Goal: Task Accomplishment & Management: Use online tool/utility

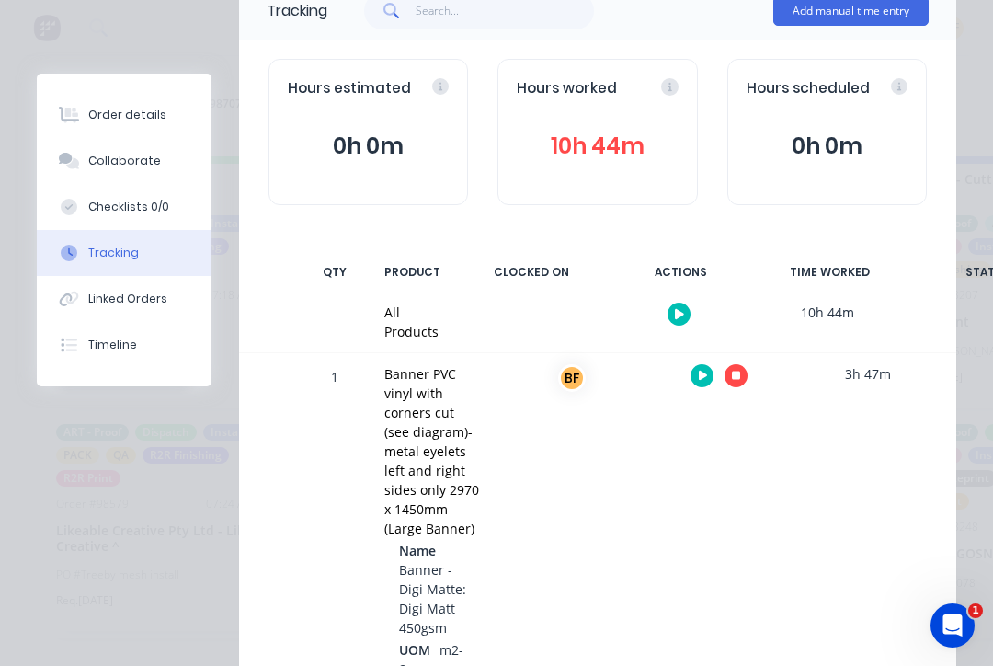
scroll to position [153, 0]
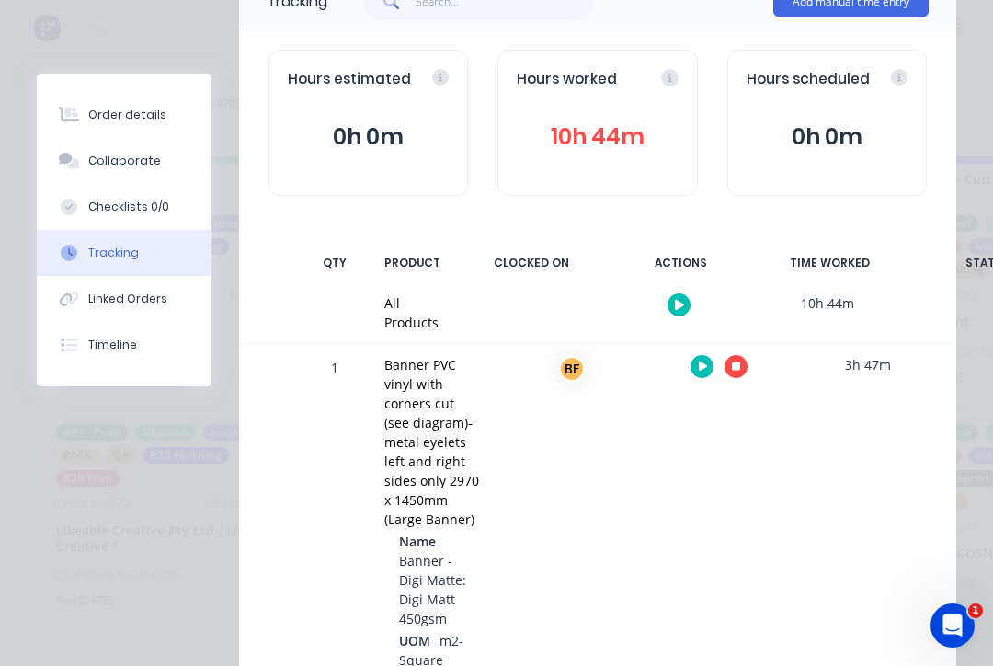
click at [675, 307] on icon "button" at bounding box center [679, 305] width 9 height 12
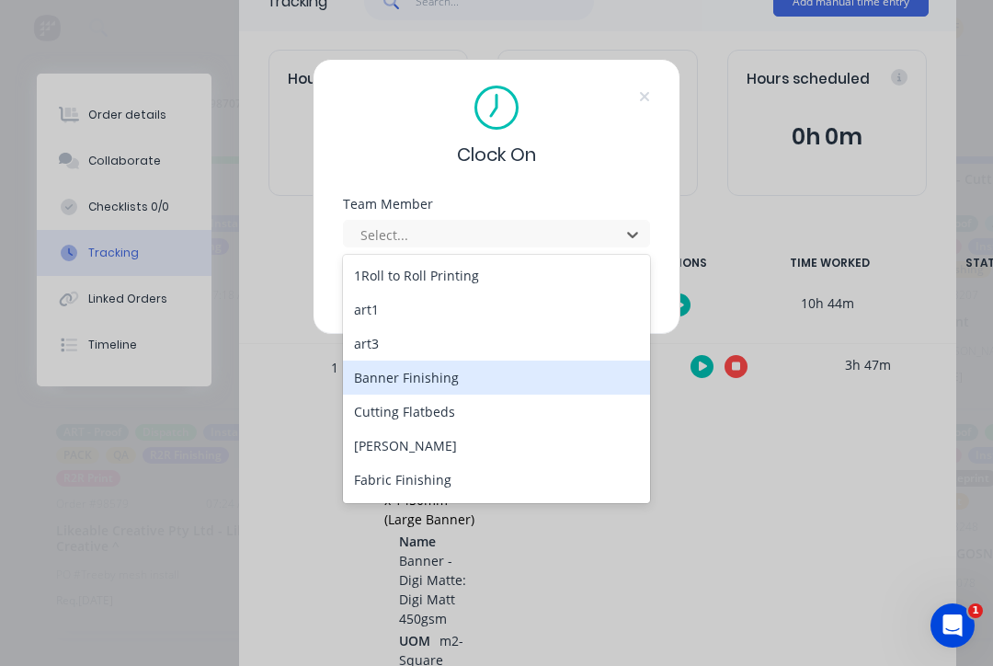
click at [464, 387] on div "Banner Finishing" at bounding box center [496, 378] width 307 height 34
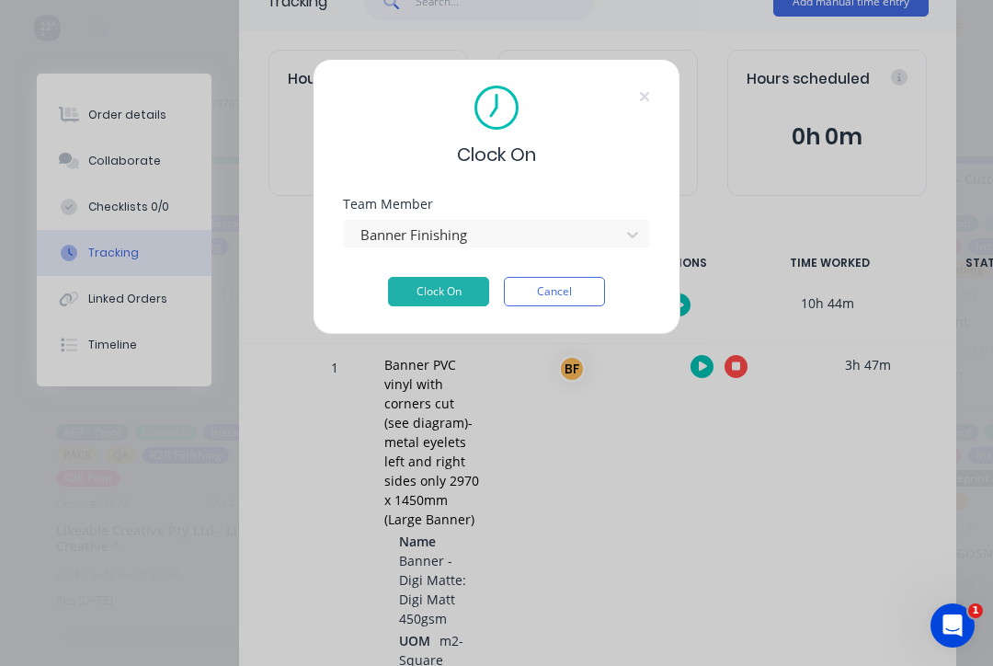
click at [440, 294] on button "Clock On" at bounding box center [438, 291] width 101 height 29
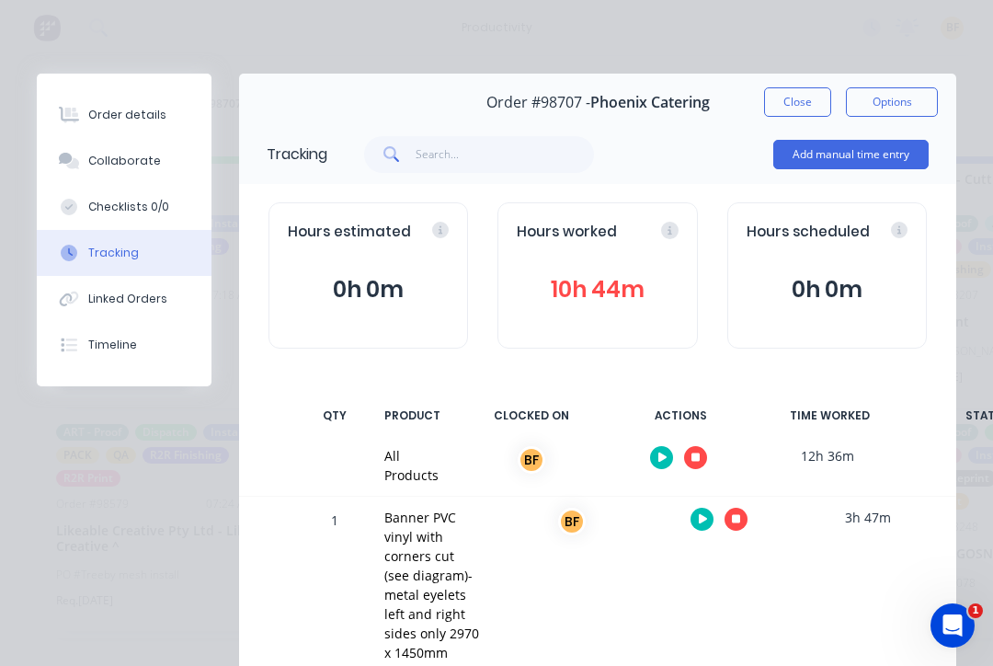
scroll to position [0, 0]
click at [686, 464] on div at bounding box center [679, 457] width 138 height 45
click at [692, 456] on icon "button" at bounding box center [696, 457] width 9 height 9
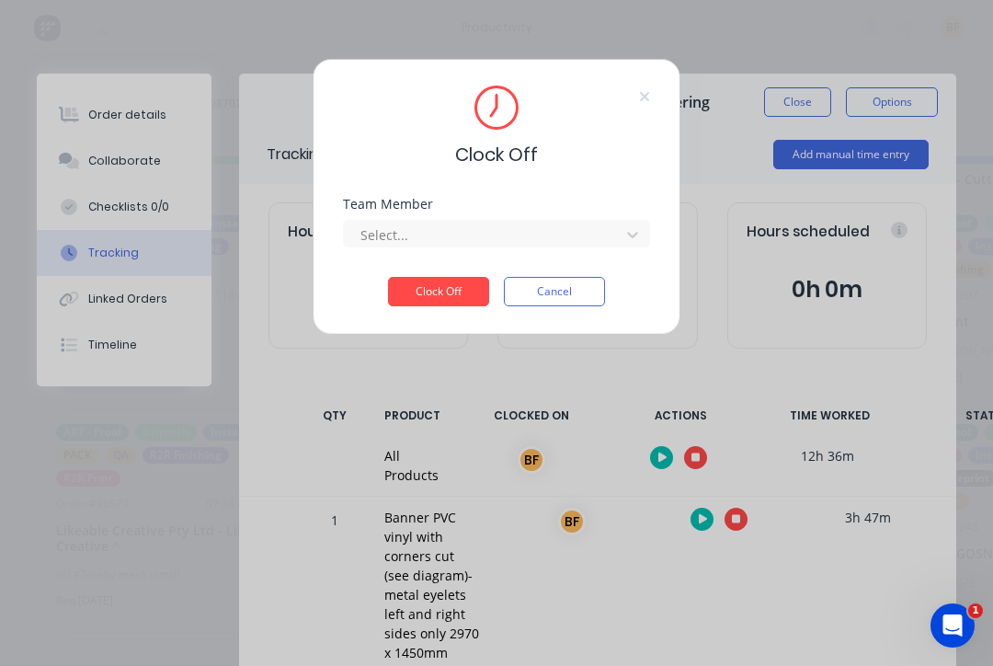
click at [614, 251] on div "Team Member Select..." at bounding box center [496, 237] width 307 height 79
click at [620, 253] on div "Team Member Select..." at bounding box center [496, 237] width 307 height 79
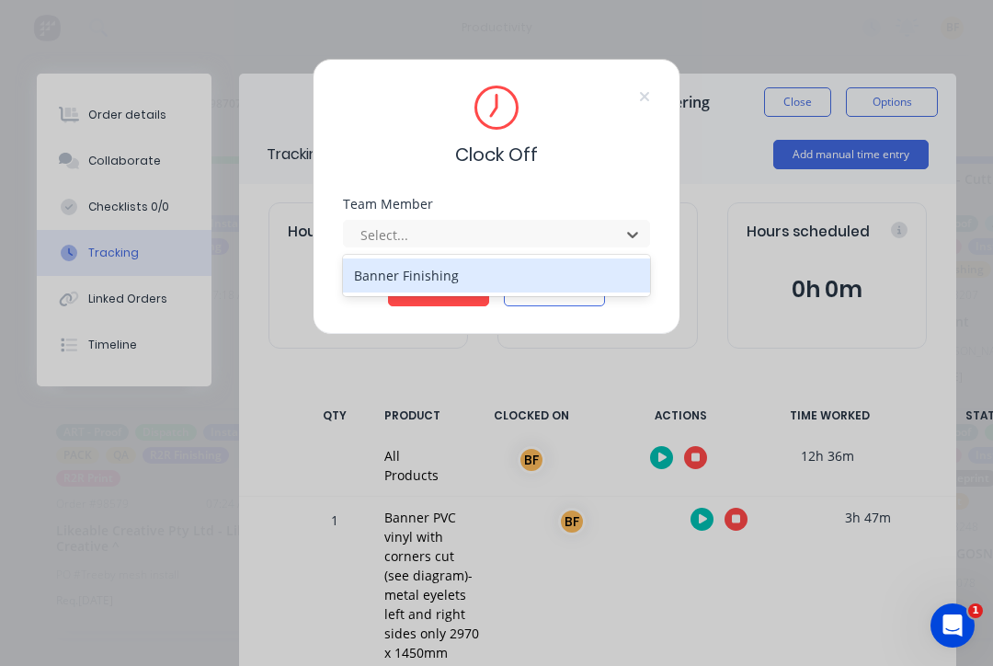
click at [532, 288] on div "Banner Finishing" at bounding box center [496, 275] width 307 height 34
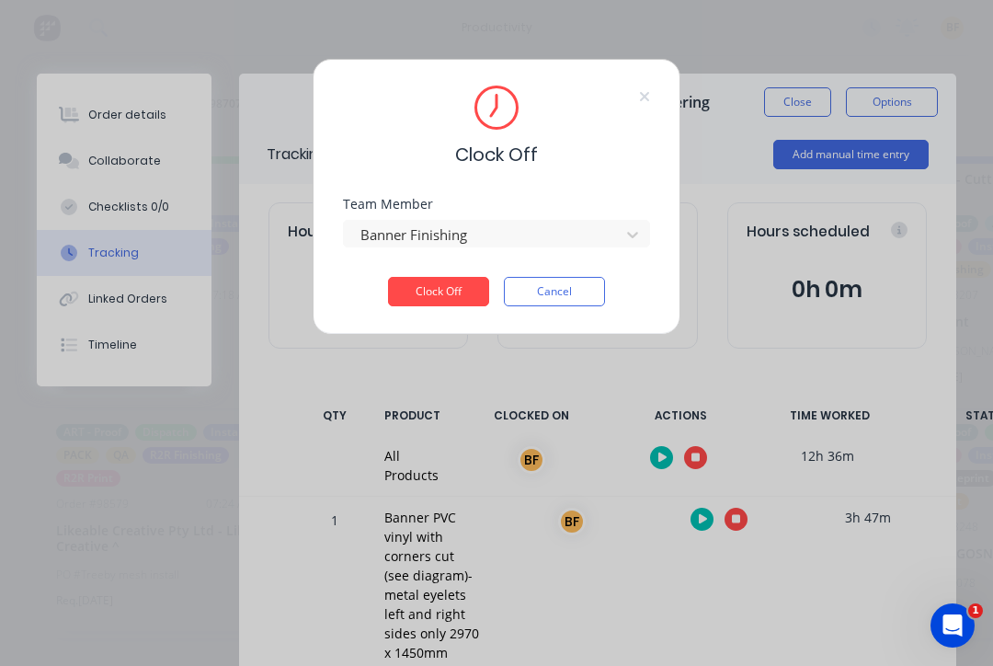
click at [463, 303] on button "Clock Off" at bounding box center [438, 291] width 101 height 29
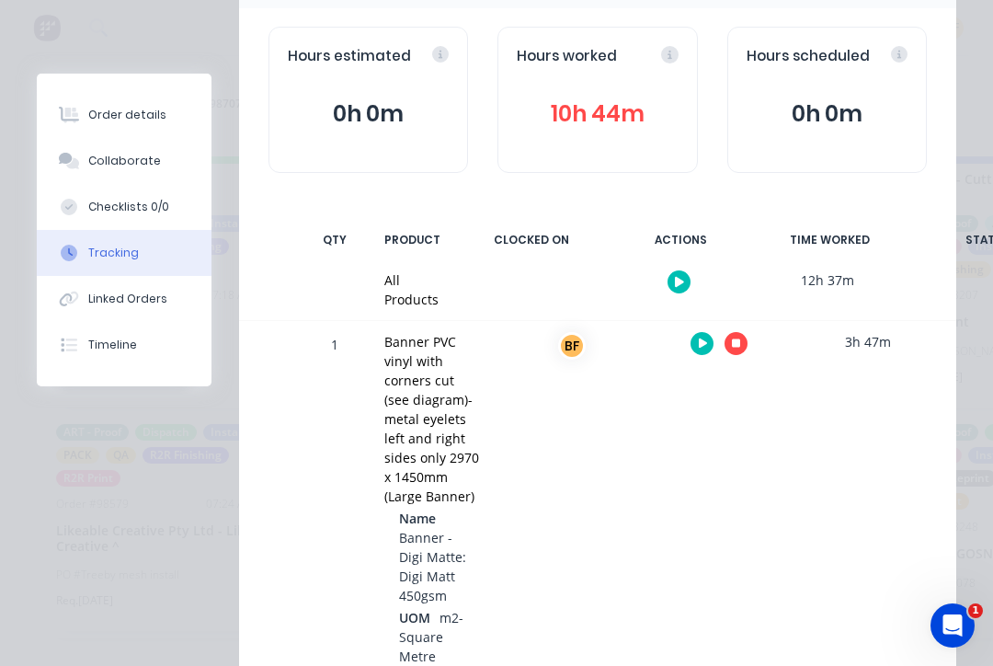
scroll to position [178, 0]
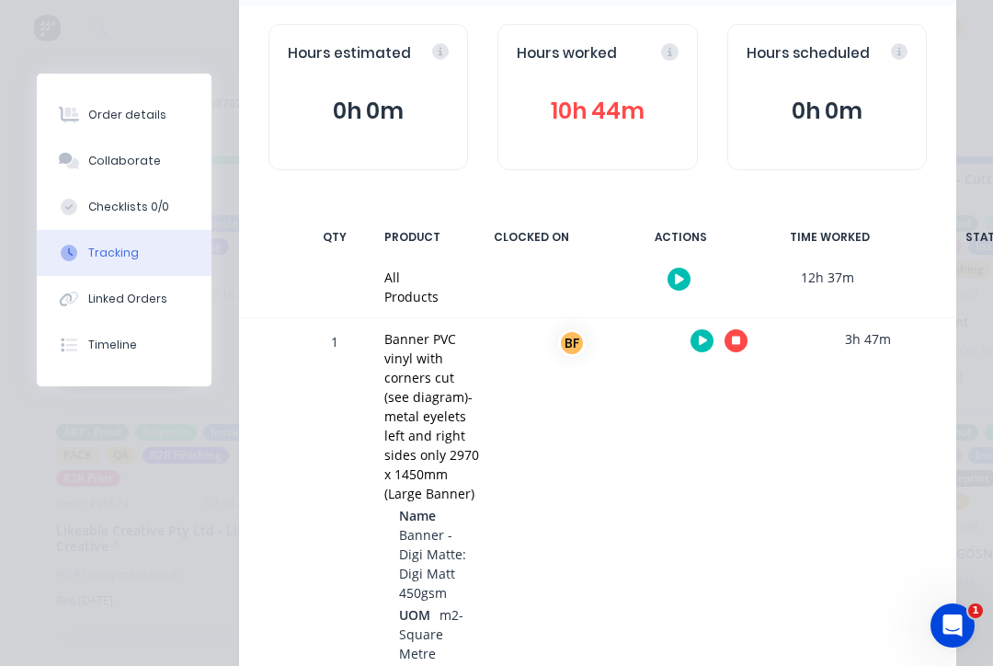
click at [732, 337] on icon "button" at bounding box center [736, 341] width 9 height 12
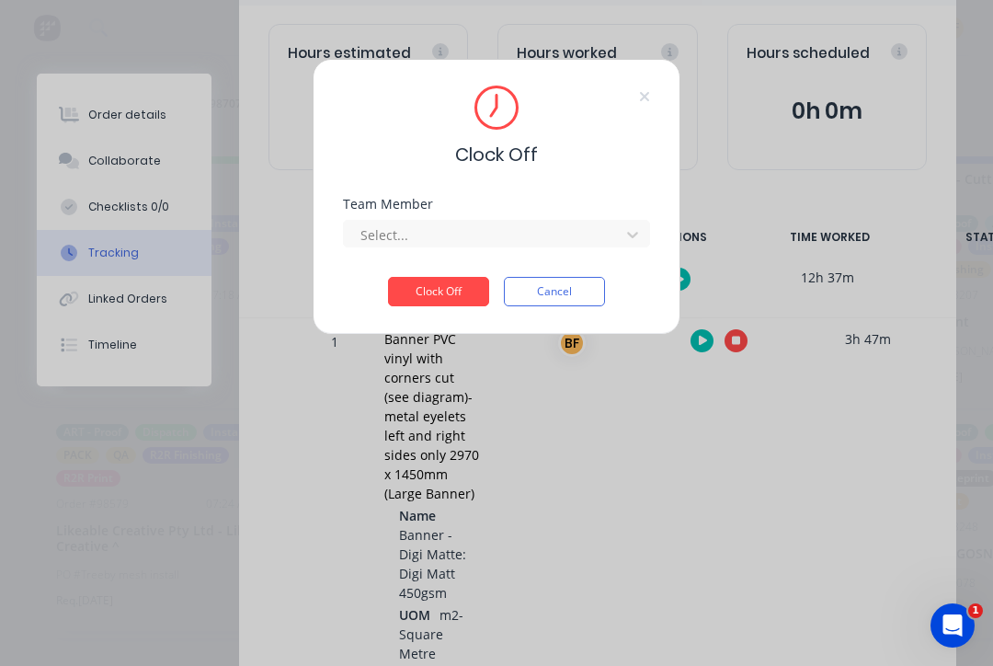
click at [612, 232] on div "Select..." at bounding box center [484, 235] width 263 height 28
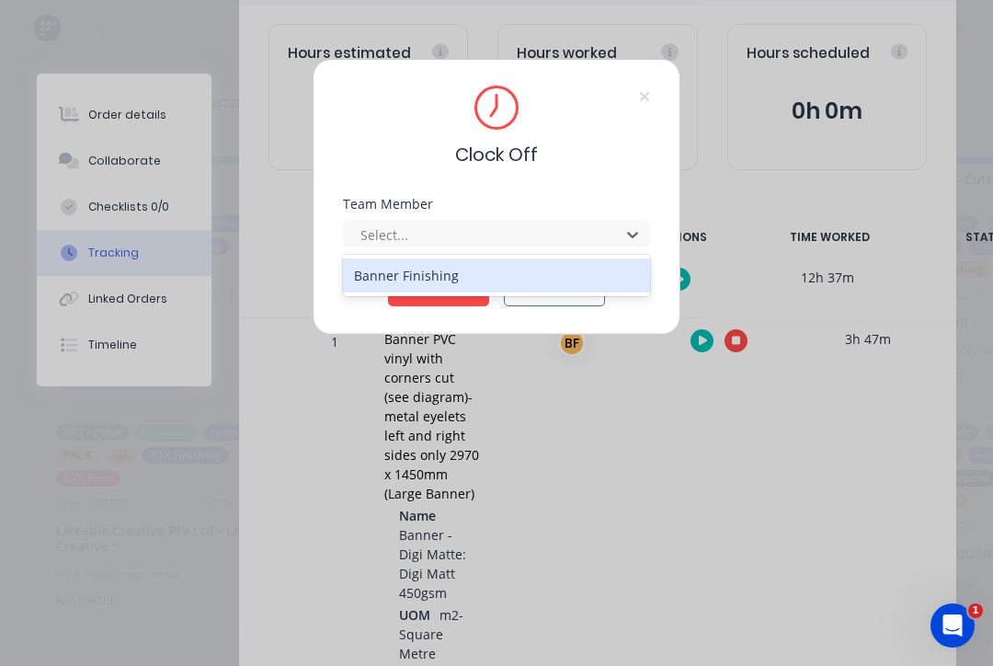
click at [483, 281] on div "Banner Finishing" at bounding box center [496, 275] width 307 height 34
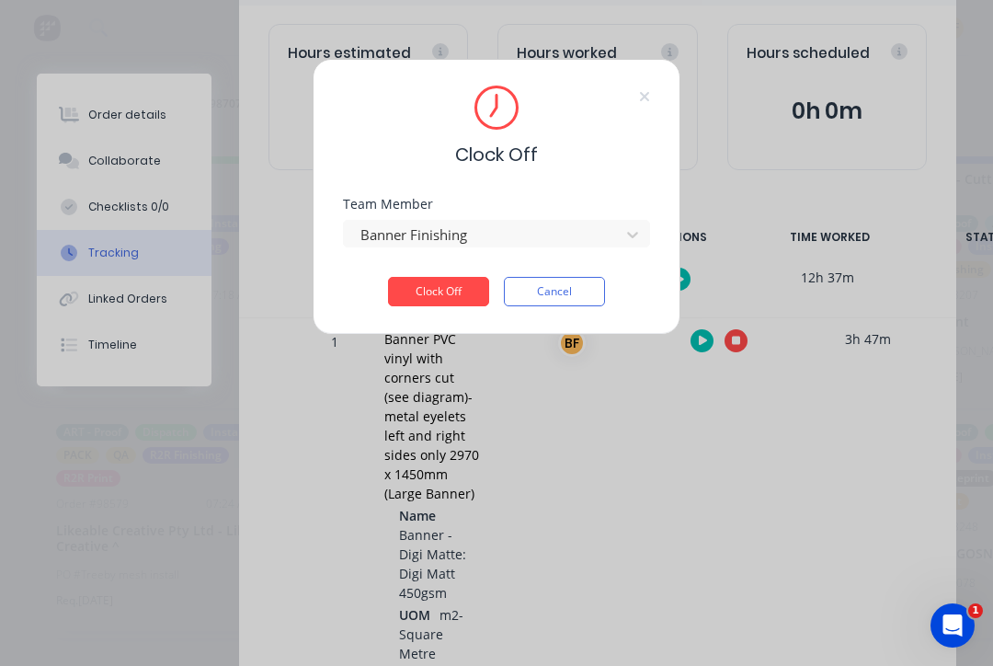
click at [459, 298] on button "Clock Off" at bounding box center [438, 291] width 101 height 29
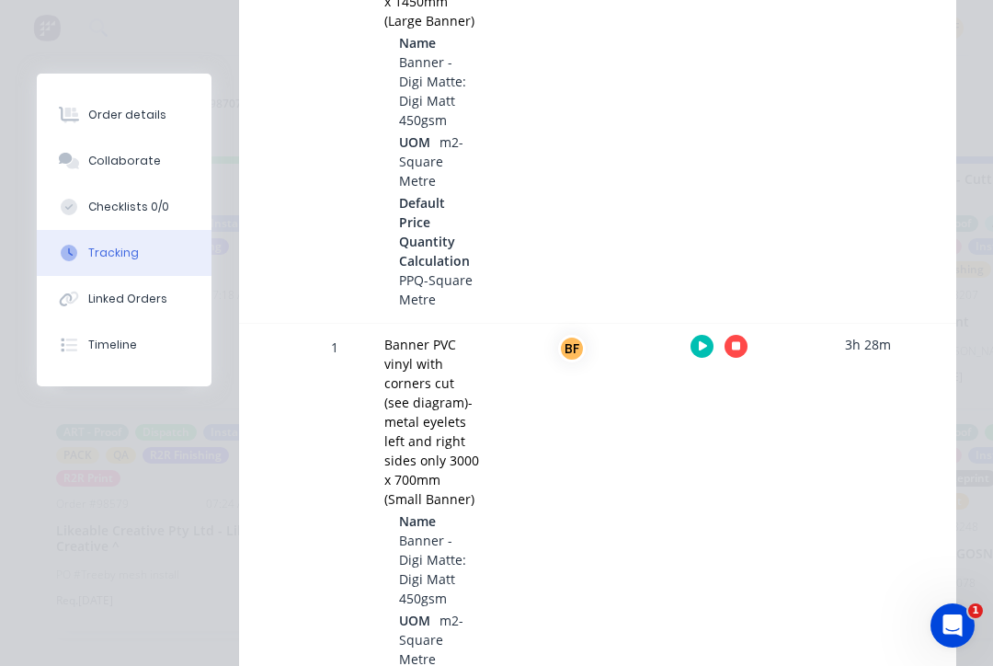
scroll to position [652, 0]
click at [741, 334] on button "button" at bounding box center [736, 345] width 23 height 23
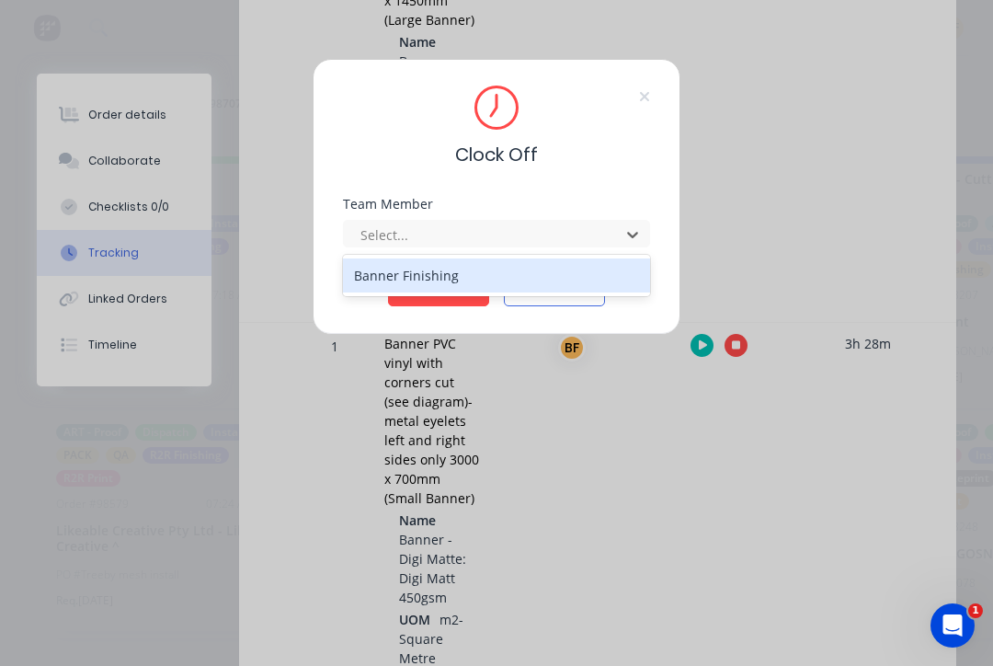
click at [470, 290] on div "Banner Finishing" at bounding box center [496, 275] width 307 height 34
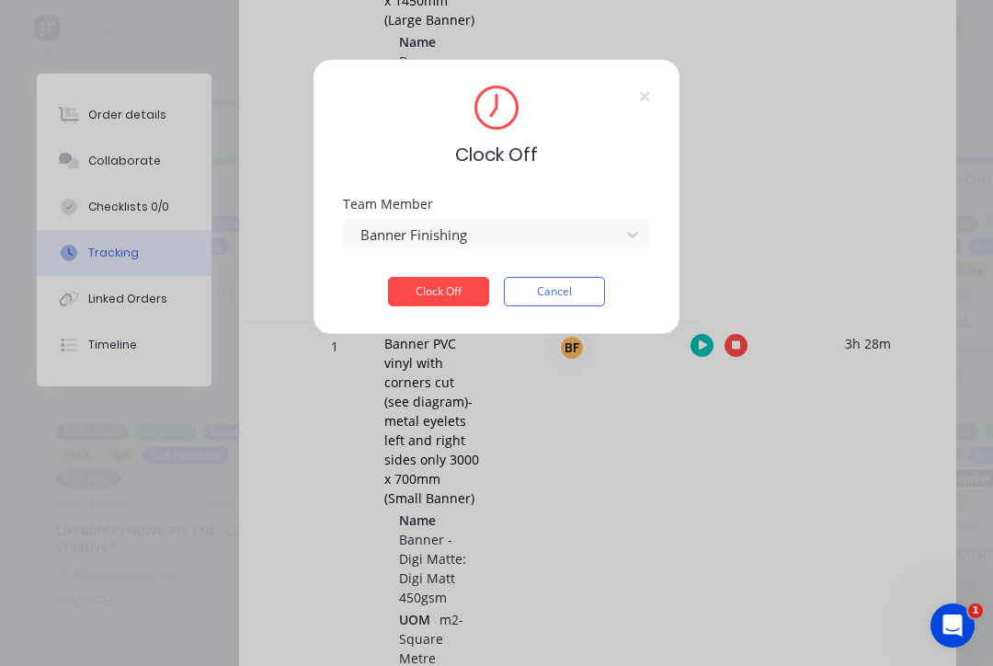
click at [450, 299] on button "Clock Off" at bounding box center [438, 291] width 101 height 29
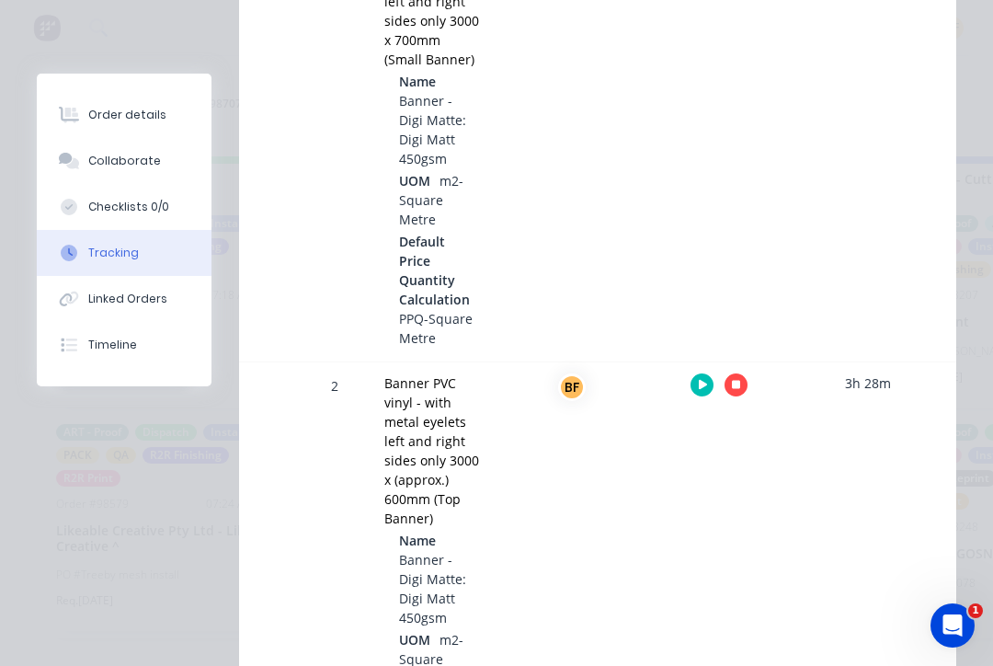
scroll to position [1098, 0]
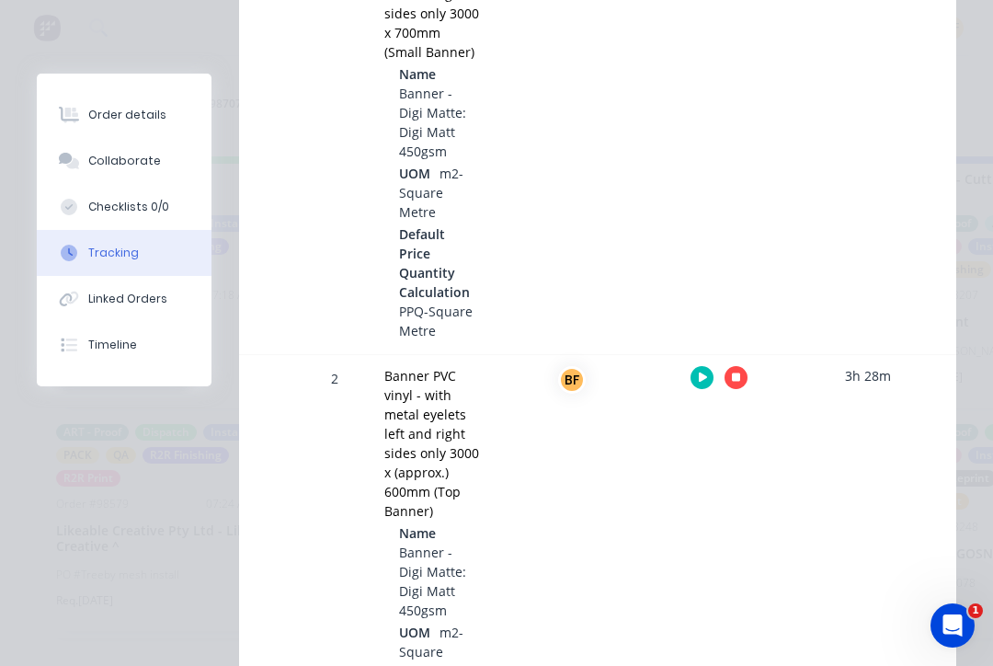
click at [732, 372] on icon "button" at bounding box center [736, 378] width 9 height 12
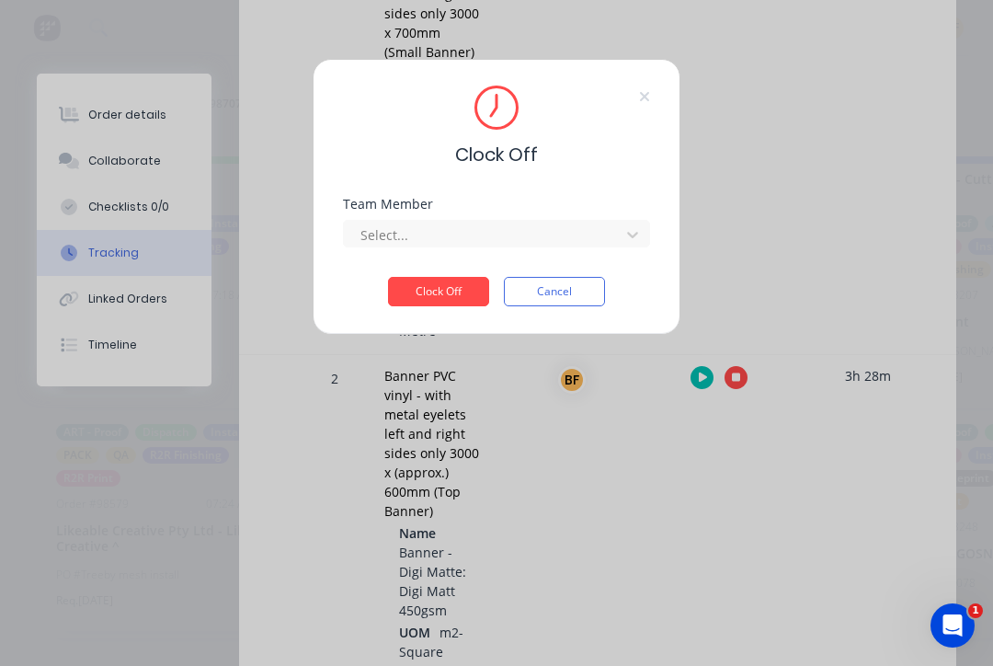
click at [560, 232] on div at bounding box center [485, 234] width 252 height 23
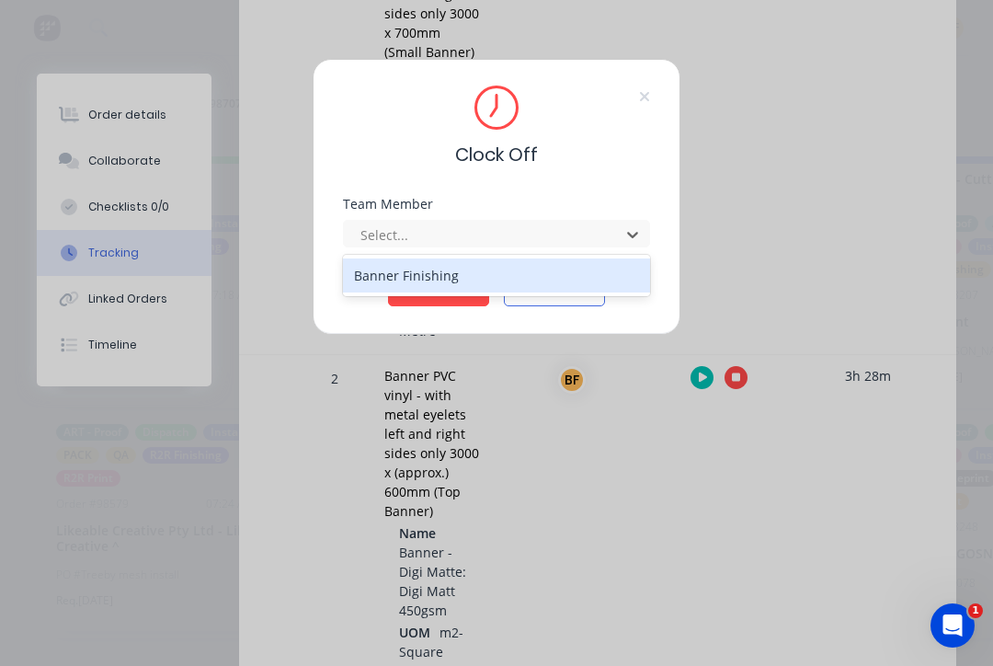
click at [457, 282] on div "Banner Finishing" at bounding box center [496, 275] width 307 height 34
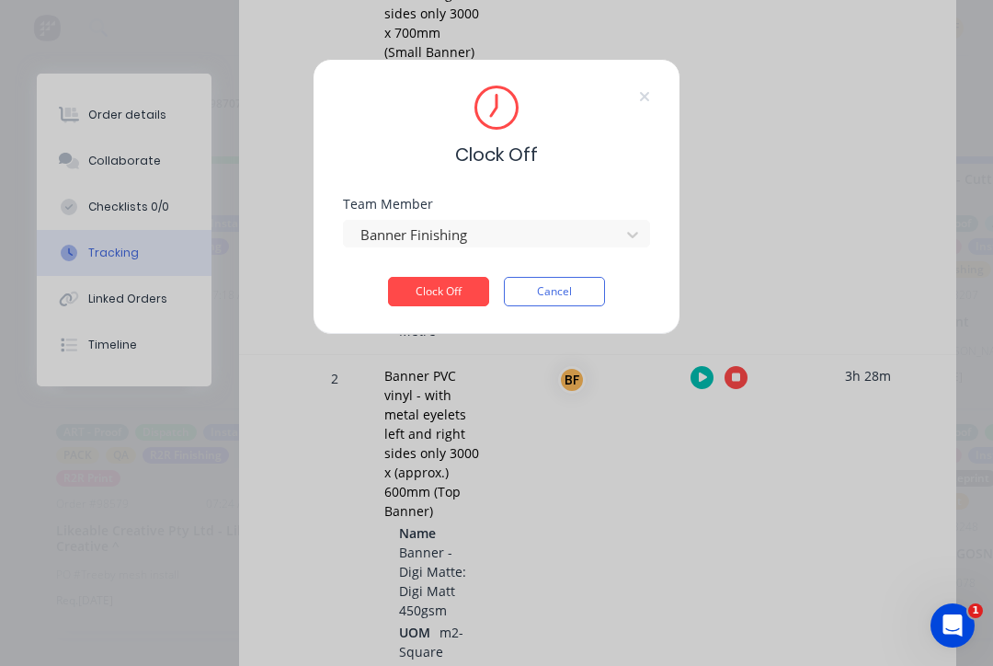
click at [441, 289] on button "Clock Off" at bounding box center [438, 291] width 101 height 29
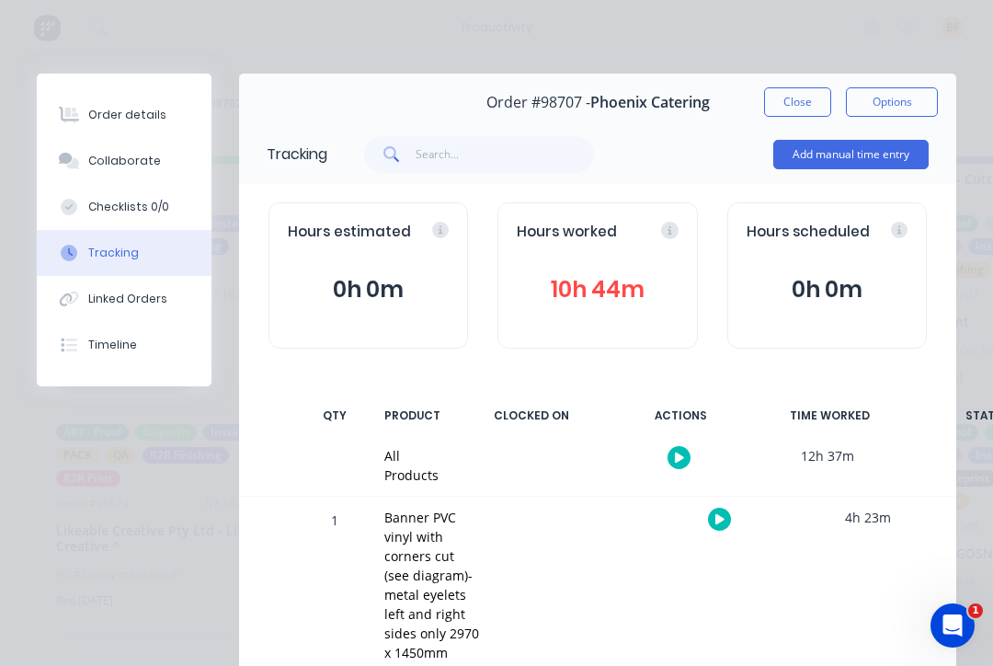
scroll to position [0, 0]
click at [810, 107] on button "Close" at bounding box center [797, 101] width 67 height 29
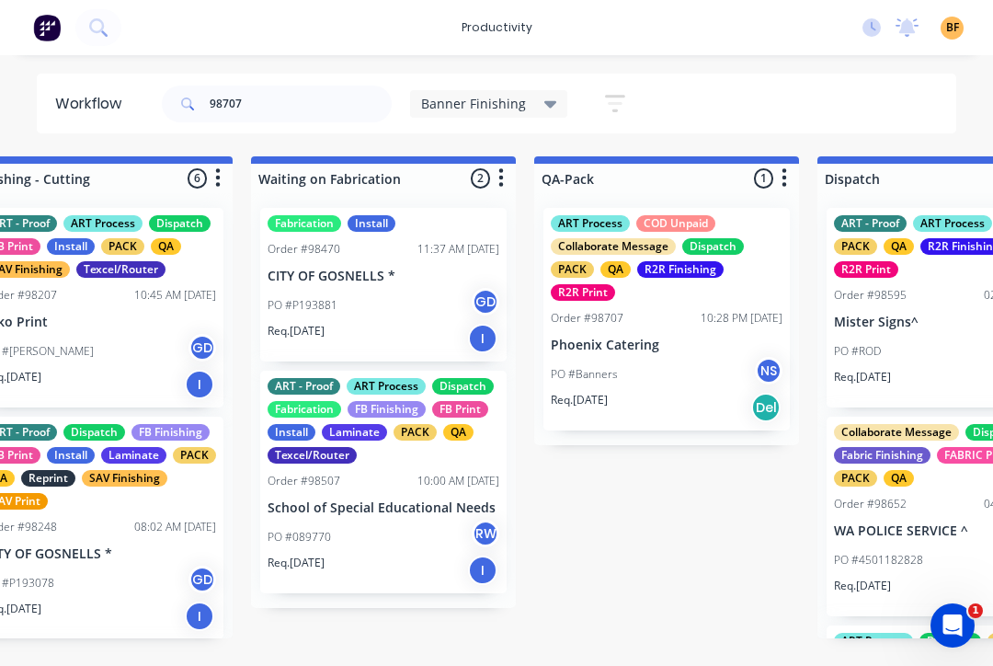
scroll to position [172, 0]
click at [318, 110] on input "98707" at bounding box center [301, 104] width 182 height 37
type input "9"
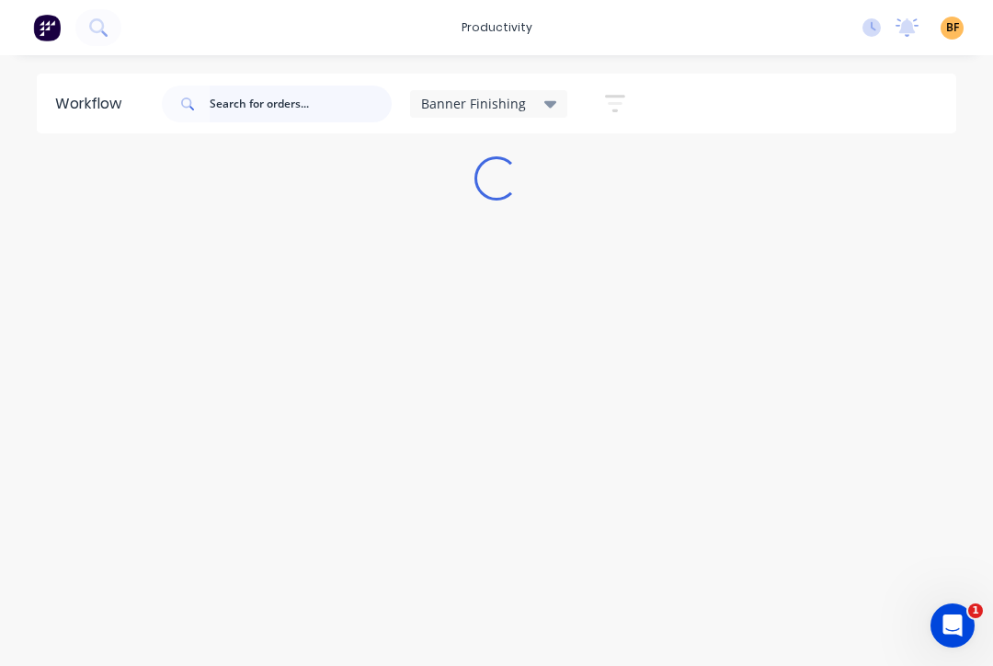
scroll to position [0, 0]
click at [303, 121] on input "text" at bounding box center [301, 104] width 182 height 37
click at [311, 131] on div at bounding box center [277, 103] width 230 height 55
click at [318, 119] on input "text" at bounding box center [301, 104] width 182 height 37
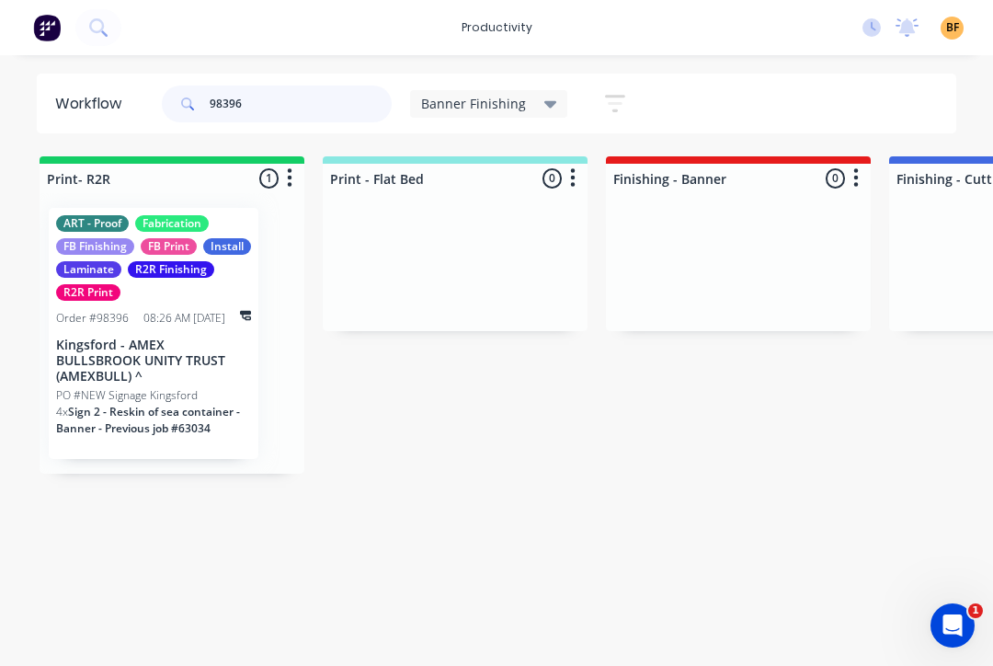
type input "98396"
click at [154, 404] on p "4 x Sign 2 - Reskin of sea container - Banner - Previous job #63034" at bounding box center [153, 420] width 195 height 33
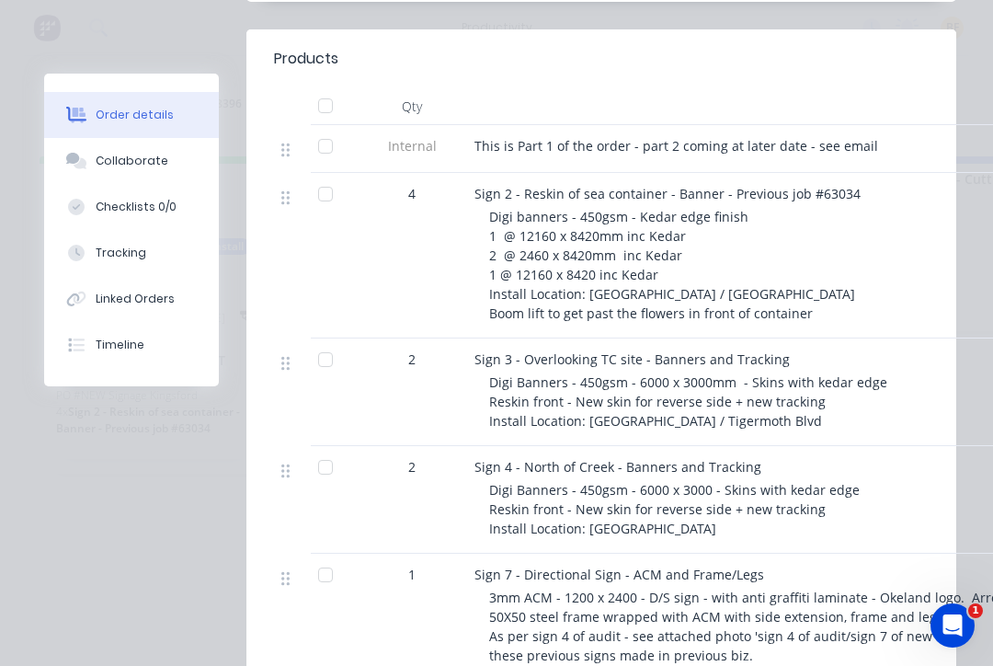
scroll to position [667, 0]
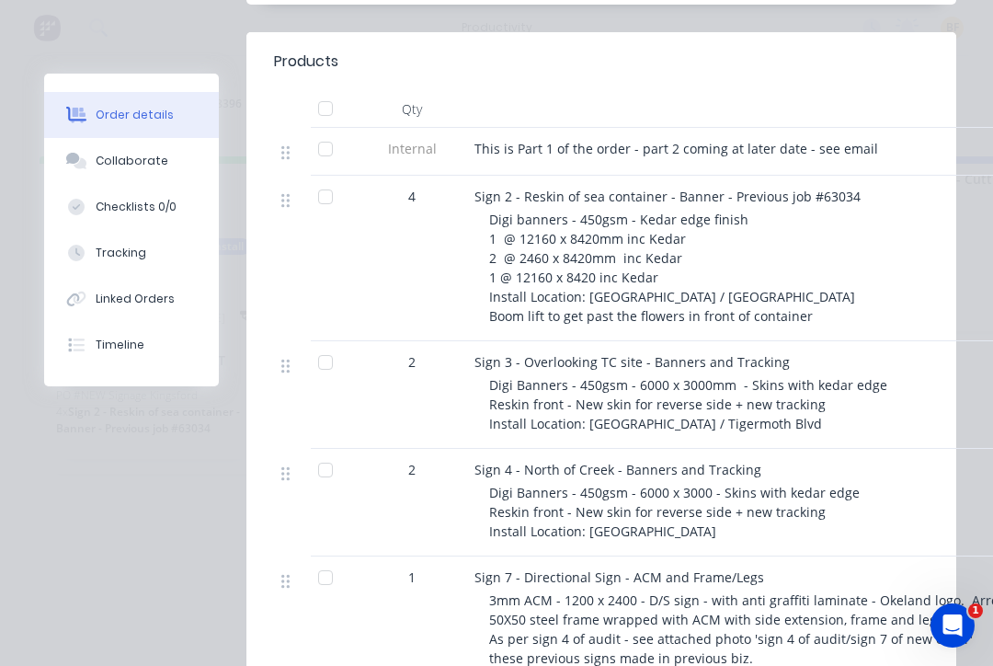
click at [341, 200] on div at bounding box center [325, 196] width 37 height 37
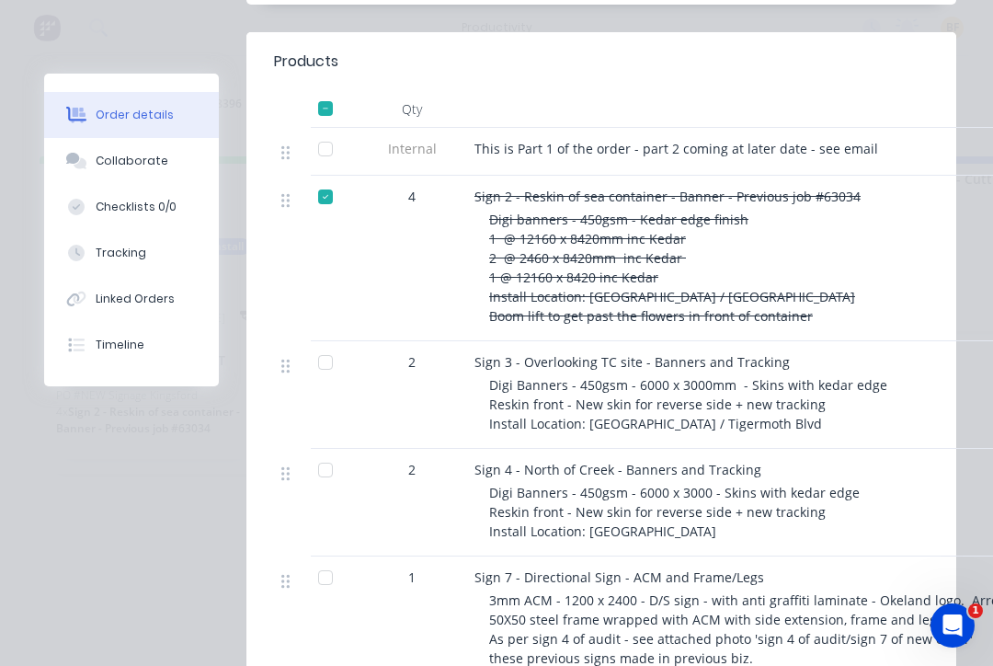
click at [326, 210] on div at bounding box center [325, 196] width 37 height 37
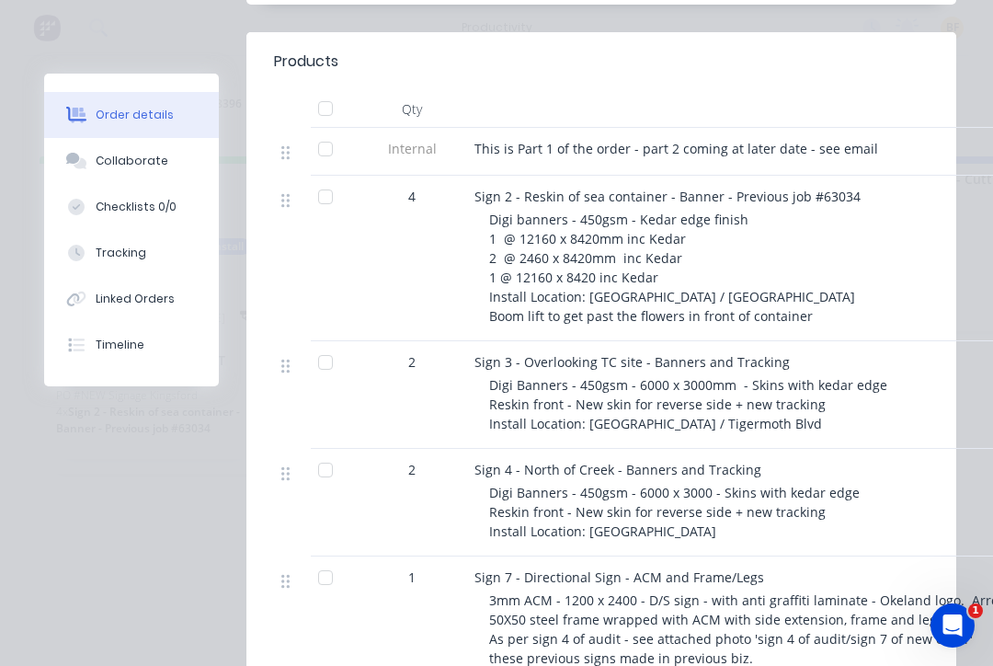
click at [92, 246] on button "Tracking" at bounding box center [131, 253] width 175 height 46
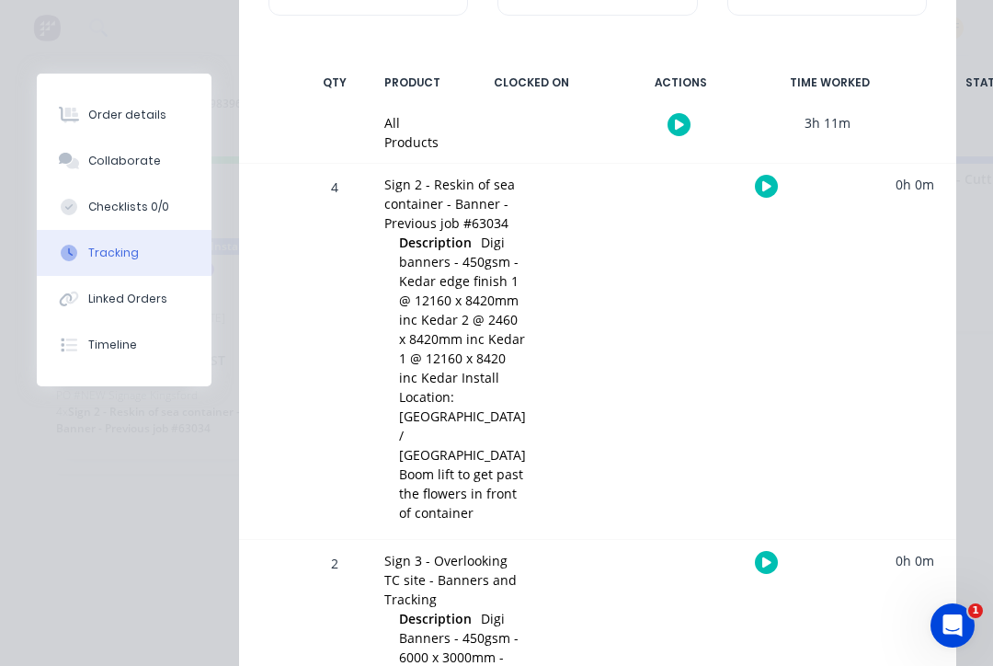
scroll to position [353, 0]
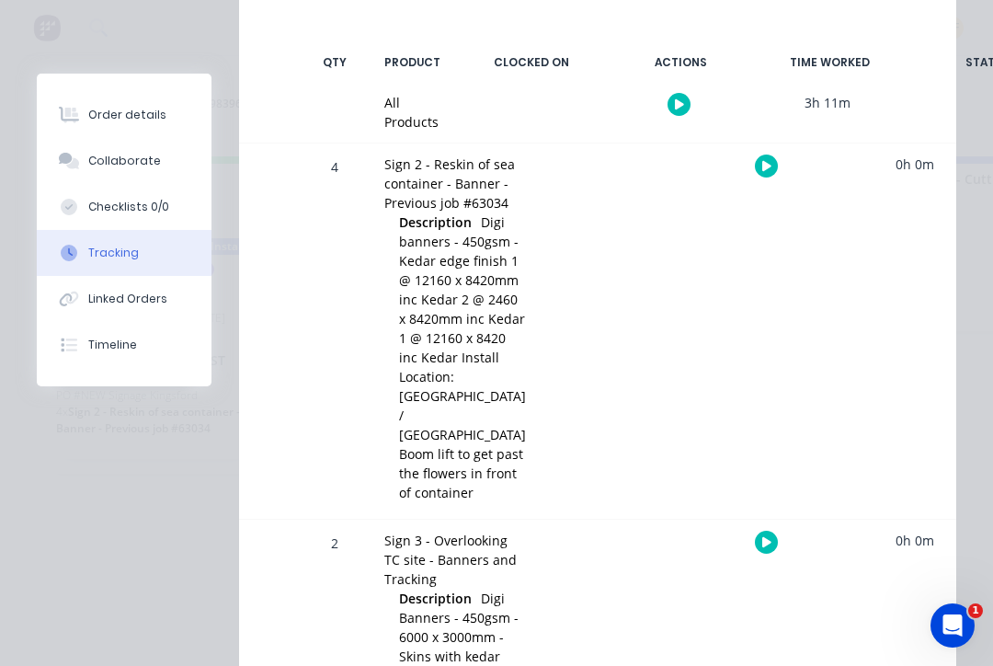
click at [714, 185] on div at bounding box center [766, 165] width 138 height 45
click at [755, 171] on button "button" at bounding box center [766, 166] width 23 height 23
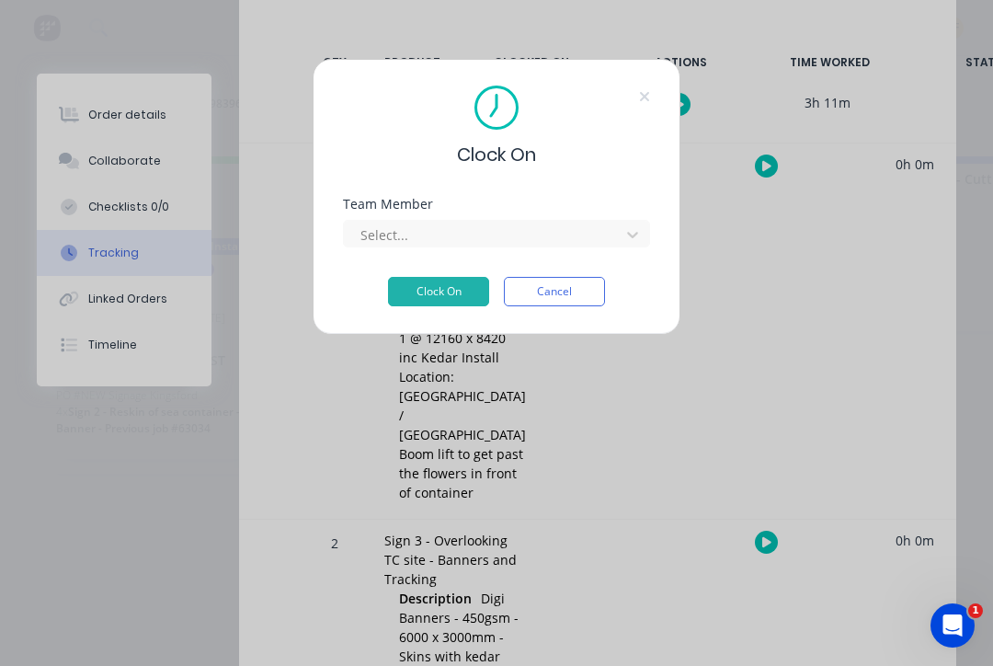
click at [587, 262] on div "Team Member Select..." at bounding box center [496, 237] width 307 height 79
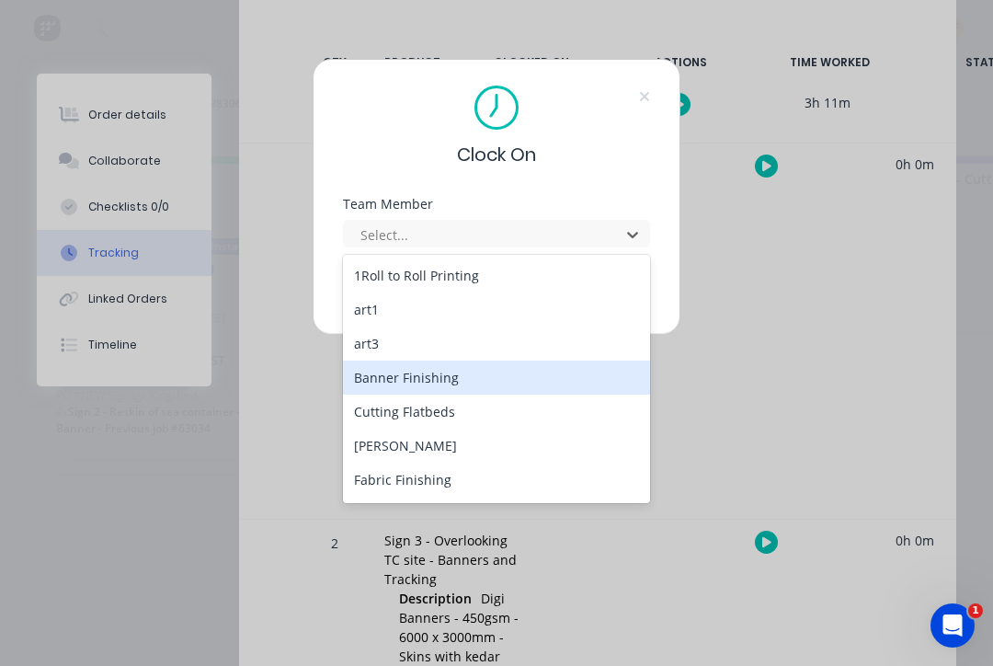
click at [590, 382] on div "Banner Finishing" at bounding box center [496, 378] width 307 height 34
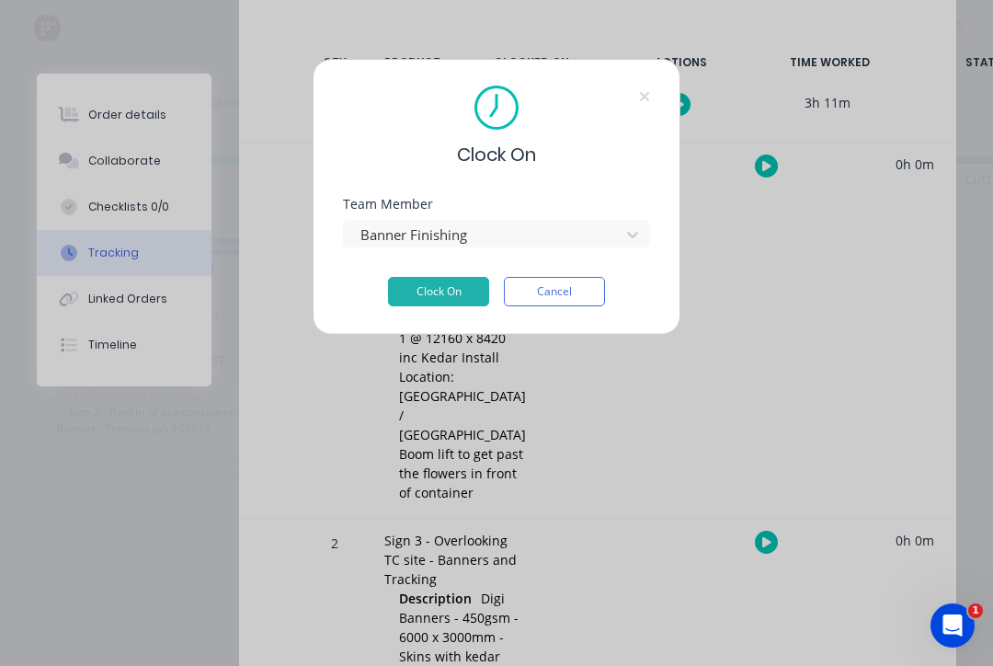
click at [751, 377] on div "Clock On Team Member Banner Finishing Clock On Cancel" at bounding box center [496, 333] width 993 height 666
click at [463, 292] on button "Clock On" at bounding box center [438, 291] width 101 height 29
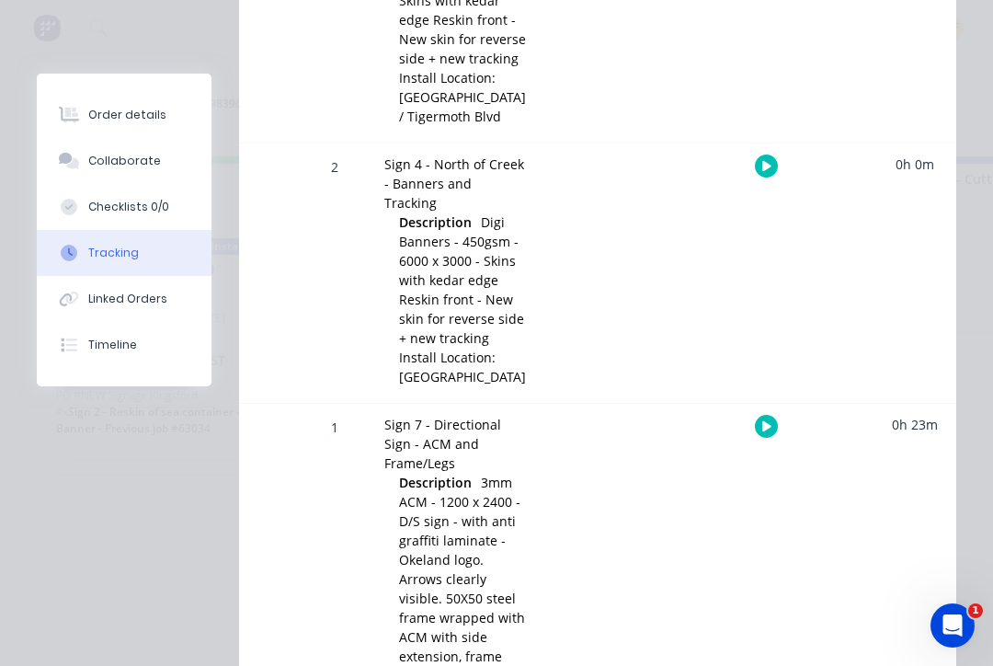
scroll to position [1010, 0]
